Goal: Navigation & Orientation: Go to known website

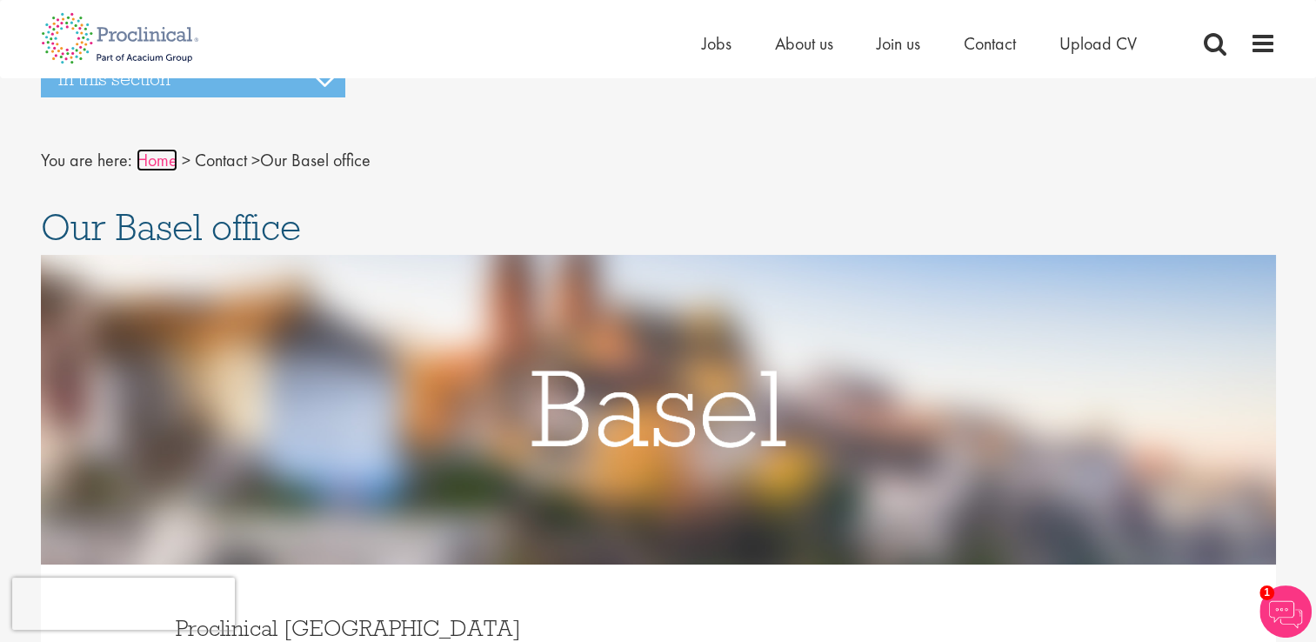
click at [152, 165] on link "Home" at bounding box center [157, 160] width 41 height 23
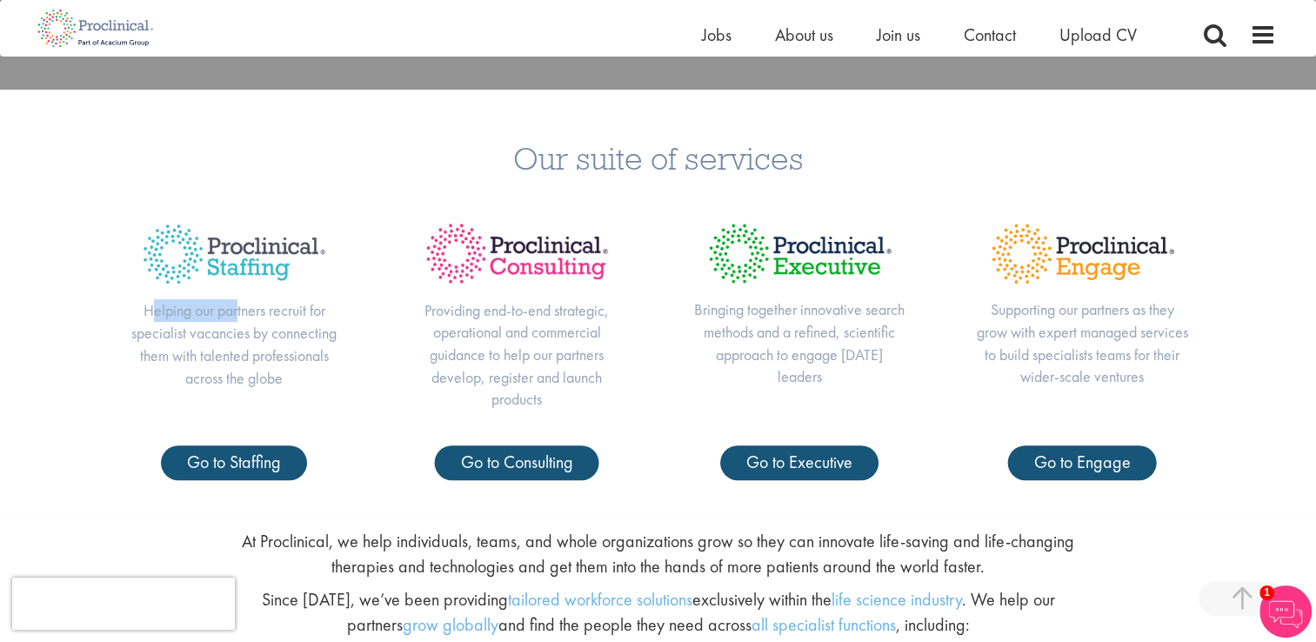
scroll to position [696, 0]
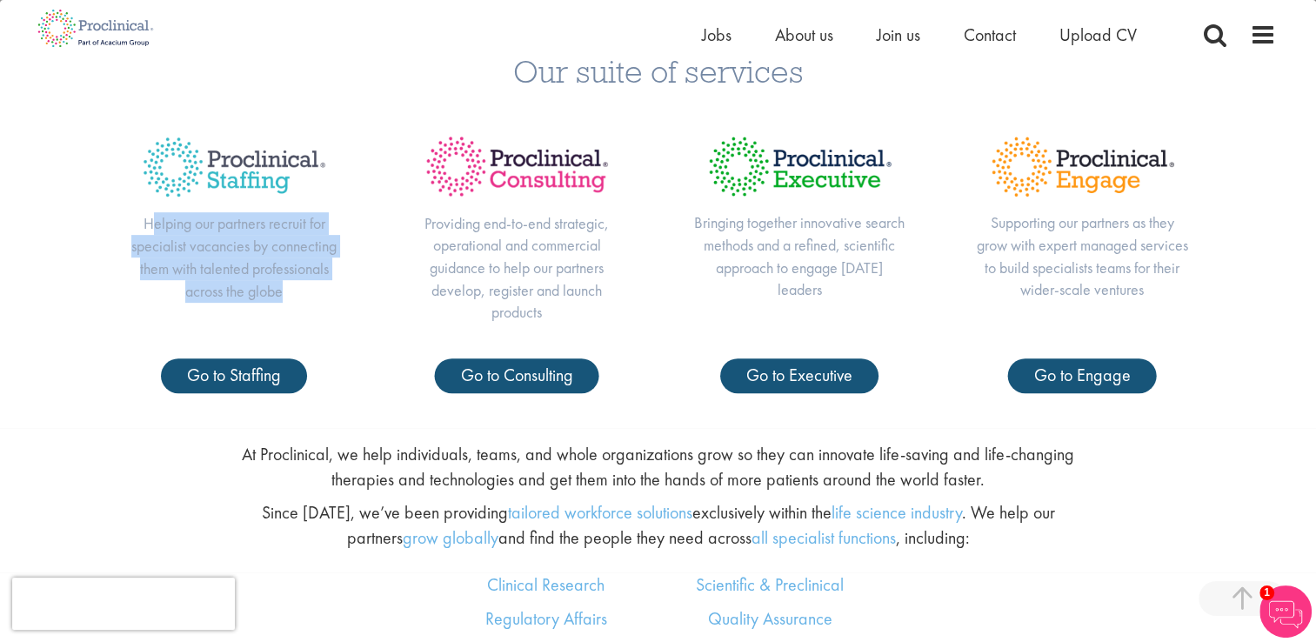
drag, startPoint x: 150, startPoint y: 310, endPoint x: 298, endPoint y: 309, distance: 148.7
click at [298, 309] on div "Helping our partners recruit for specialist vacancies by connecting them with t…" at bounding box center [234, 240] width 283 height 237
drag, startPoint x: 298, startPoint y: 309, endPoint x: 217, endPoint y: 282, distance: 85.2
click at [217, 282] on p "Helping our partners recruit for specialist vacancies by connecting them with t…" at bounding box center [234, 257] width 213 height 90
click at [267, 275] on p "Helping our partners recruit for specialist vacancies by connecting them with t…" at bounding box center [234, 257] width 213 height 90
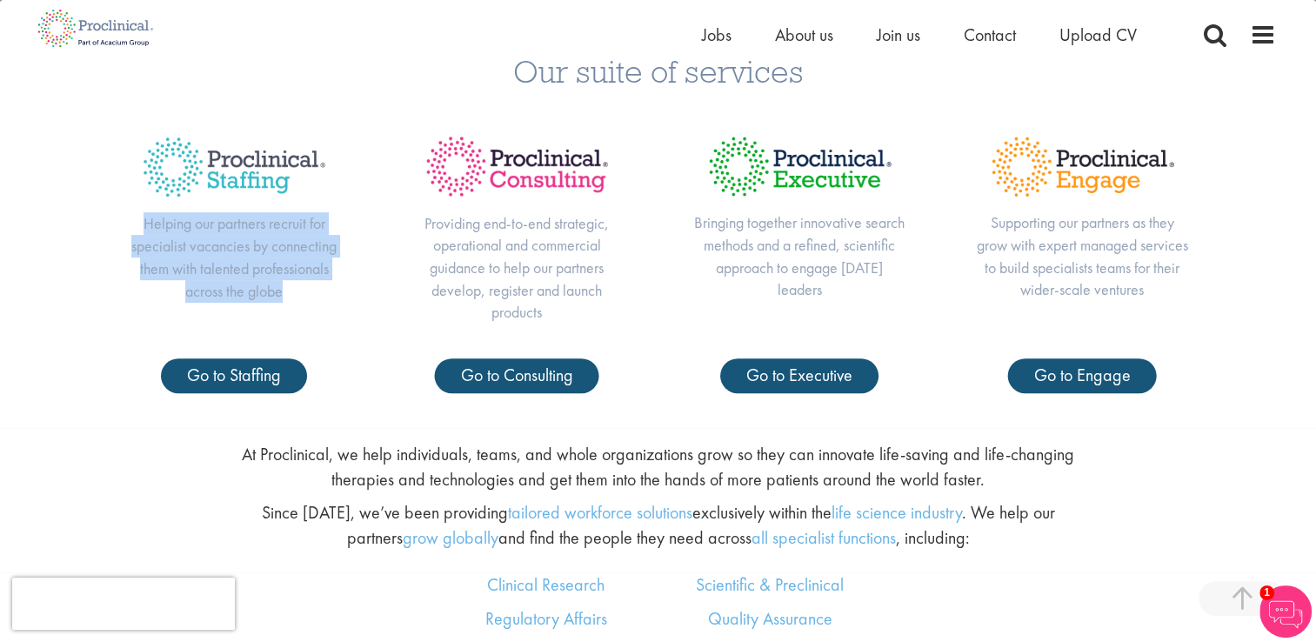
drag, startPoint x: 145, startPoint y: 221, endPoint x: 310, endPoint y: 307, distance: 185.5
click at [310, 307] on div "Helping our partners recruit for specialist vacancies by connecting them with t…" at bounding box center [234, 240] width 283 height 237
drag, startPoint x: 310, startPoint y: 307, endPoint x: 243, endPoint y: 265, distance: 78.2
click at [243, 265] on p "Helping our partners recruit for specialist vacancies by connecting them with t…" at bounding box center [234, 257] width 213 height 90
click at [257, 260] on p "Helping our partners recruit for specialist vacancies by connecting them with t…" at bounding box center [234, 257] width 213 height 90
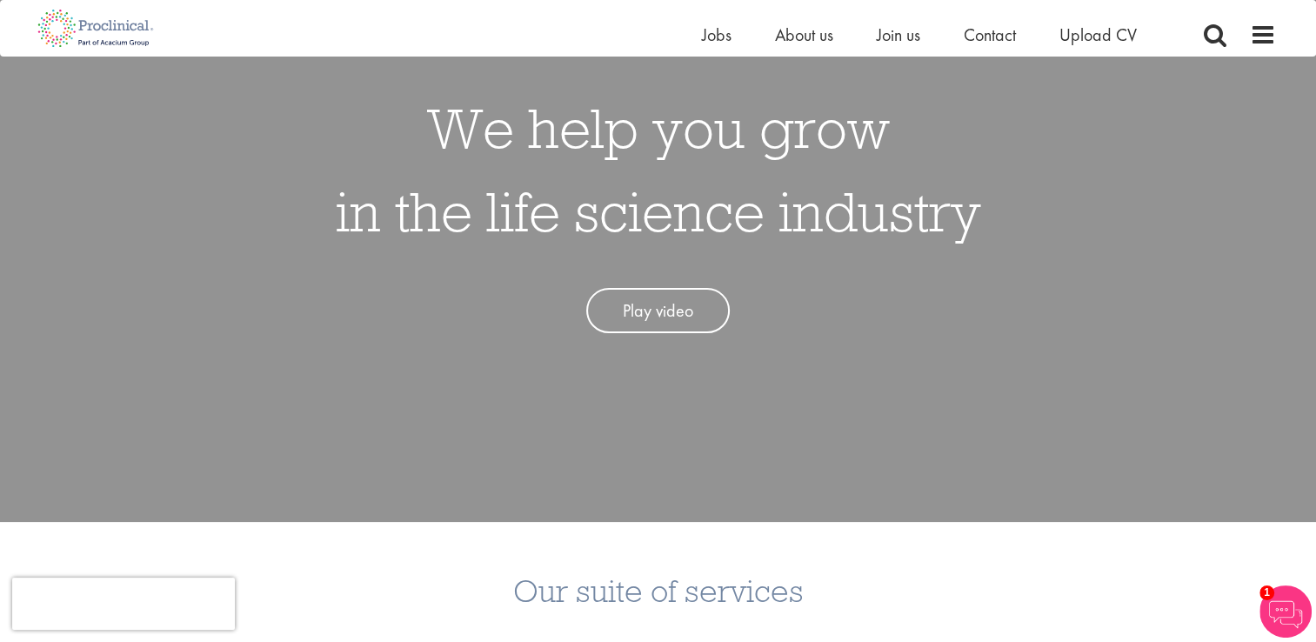
scroll to position [0, 0]
